Goal: Check status: Check status

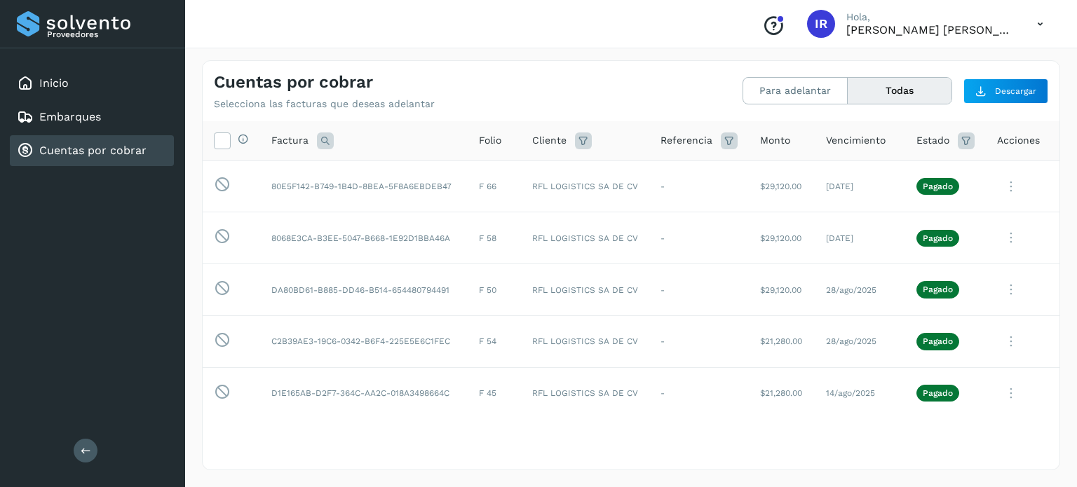
click at [897, 98] on button "Todas" at bounding box center [900, 91] width 104 height 26
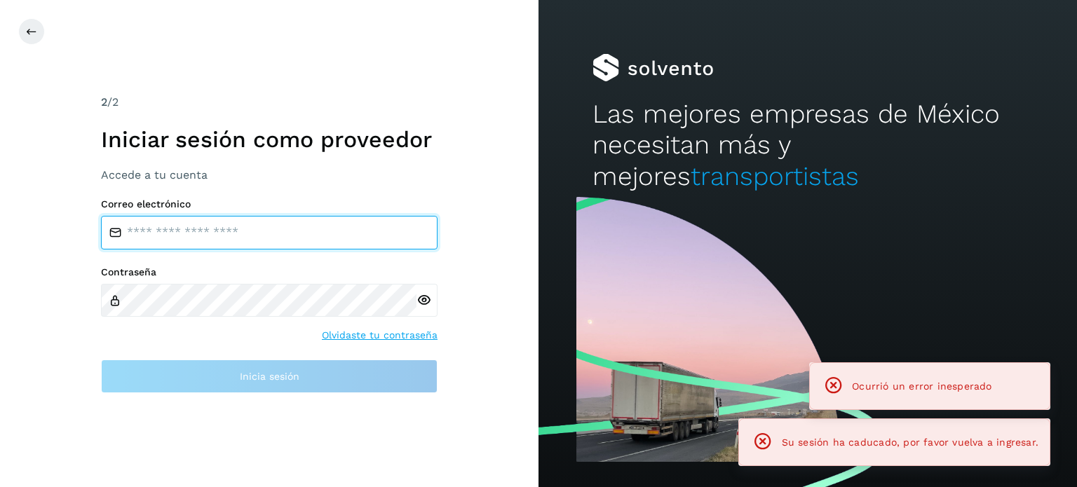
type input "**********"
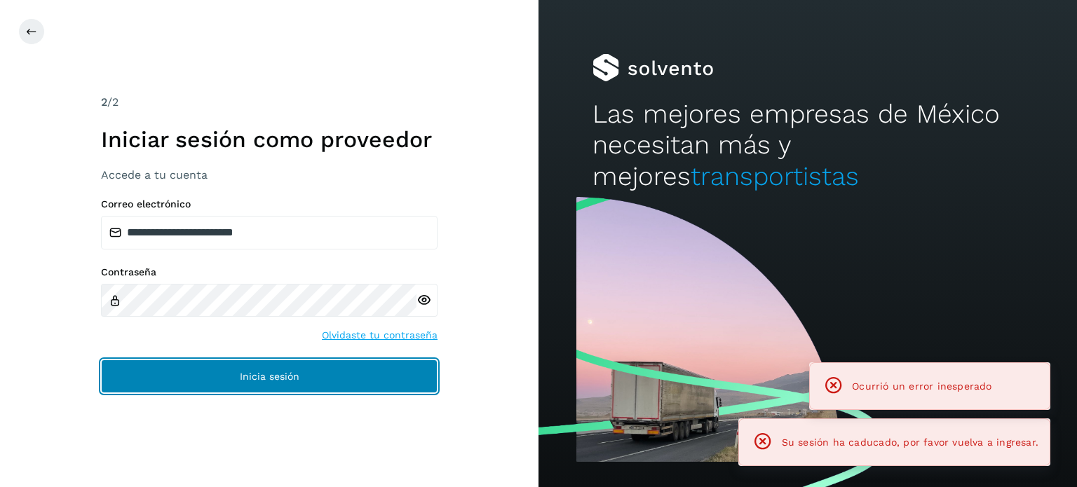
click at [235, 369] on button "Inicia sesión" at bounding box center [269, 377] width 337 height 34
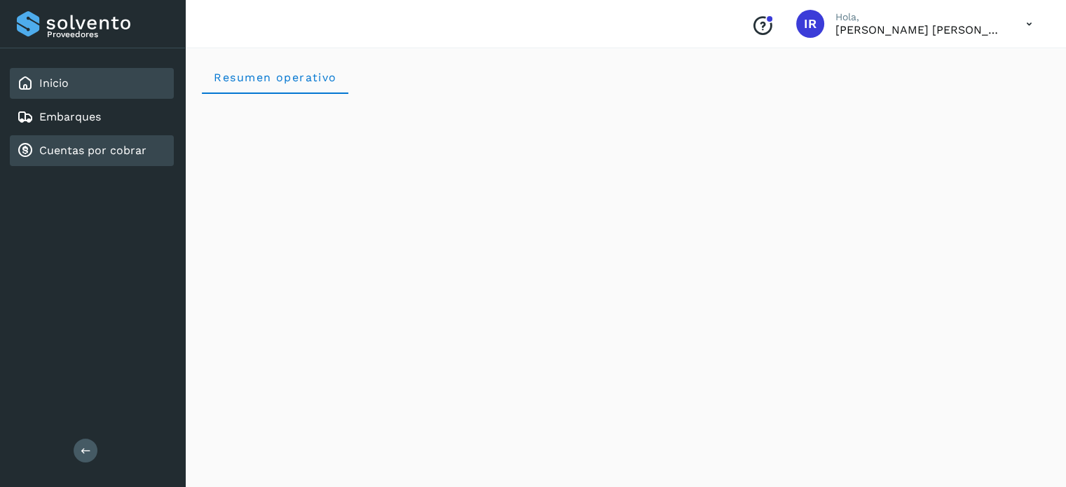
click at [100, 144] on link "Cuentas por cobrar" at bounding box center [92, 150] width 107 height 13
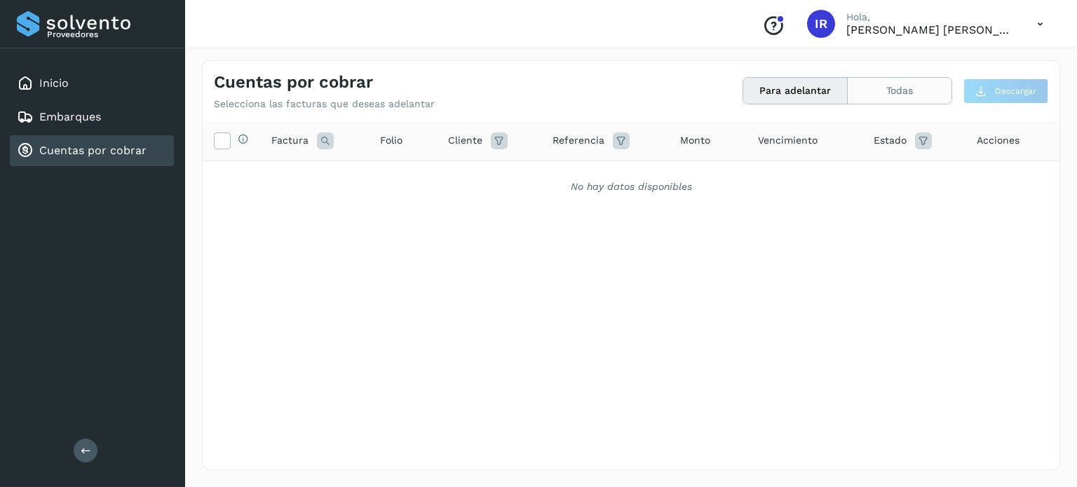
click at [921, 83] on button "Todas" at bounding box center [900, 91] width 104 height 26
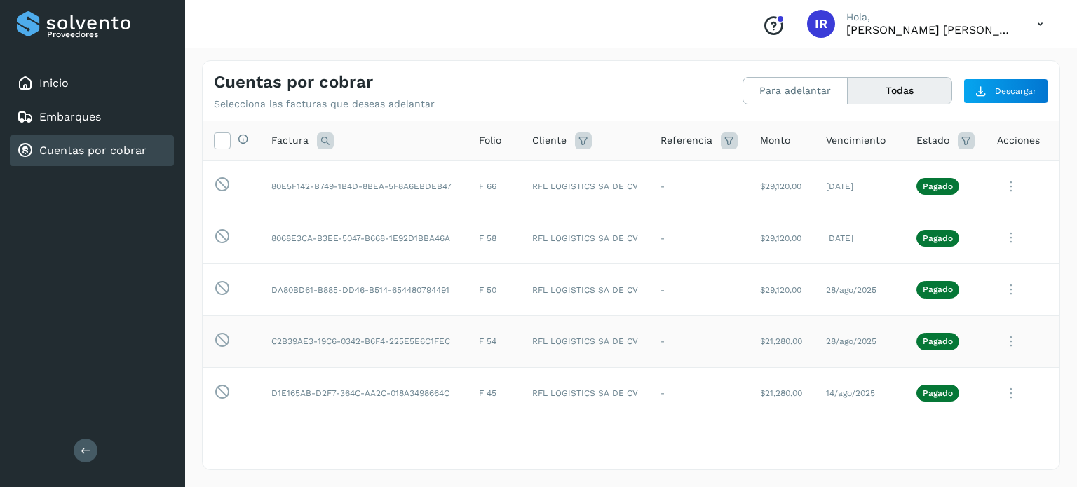
click at [701, 347] on td "-" at bounding box center [699, 341] width 100 height 52
click at [387, 337] on td "C2B39AE3-19C6-0342-B6F4-225E5E6C1FEC" at bounding box center [364, 341] width 208 height 52
click at [923, 341] on p "Pagado" at bounding box center [938, 342] width 30 height 10
drag, startPoint x: 965, startPoint y: 338, endPoint x: 743, endPoint y: 360, distance: 222.6
click at [749, 360] on td "$21,280.00" at bounding box center [782, 341] width 66 height 52
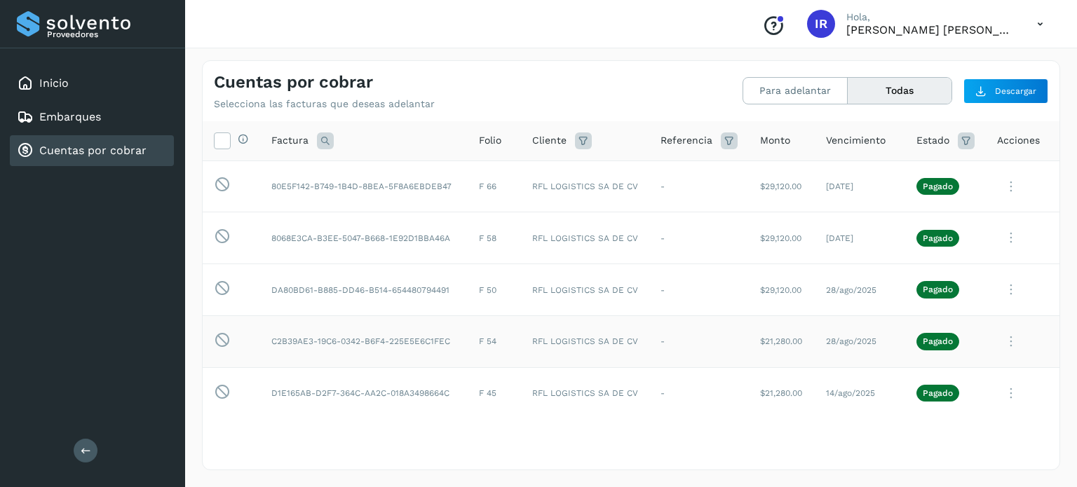
click at [1000, 341] on icon at bounding box center [1011, 341] width 28 height 29
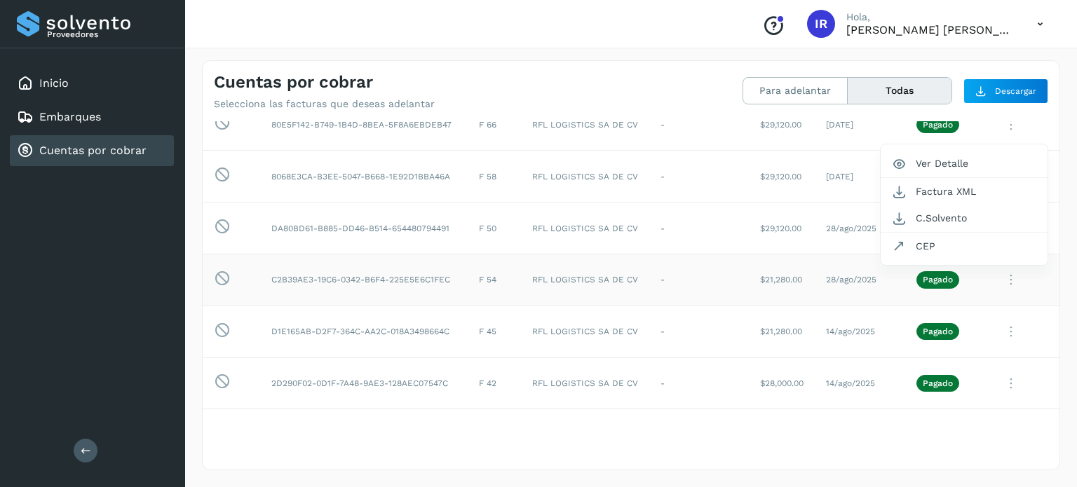
click at [766, 279] on div at bounding box center [538, 243] width 1077 height 487
click at [998, 271] on icon at bounding box center [1011, 280] width 28 height 29
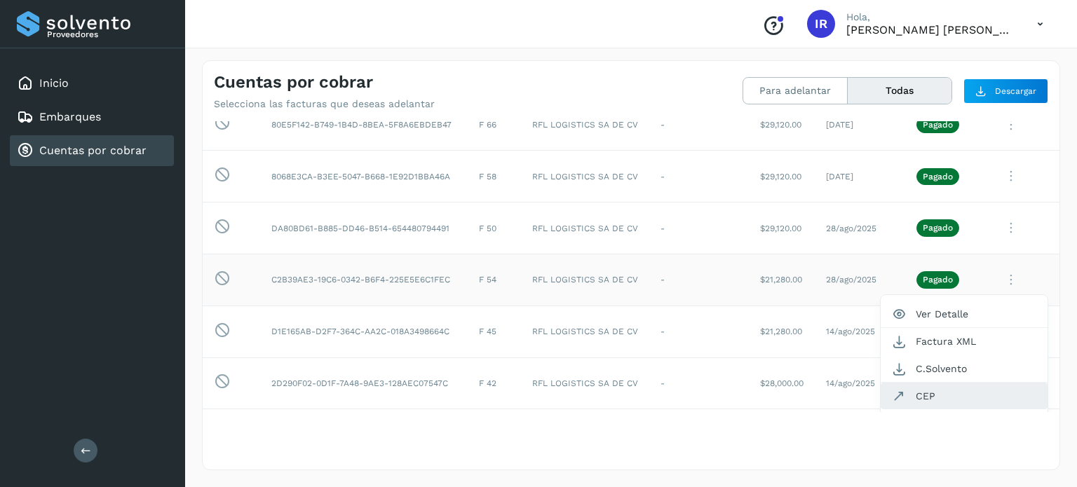
click at [921, 390] on button "CEP" at bounding box center [964, 396] width 167 height 27
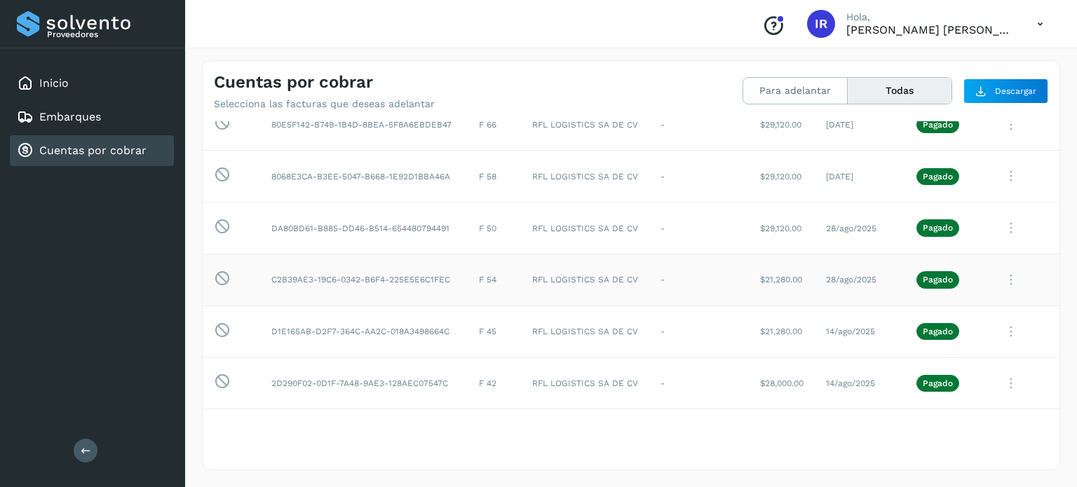
click at [998, 277] on icon at bounding box center [1011, 280] width 28 height 29
click at [387, 263] on div at bounding box center [538, 243] width 1077 height 487
